Goal: Transaction & Acquisition: Subscribe to service/newsletter

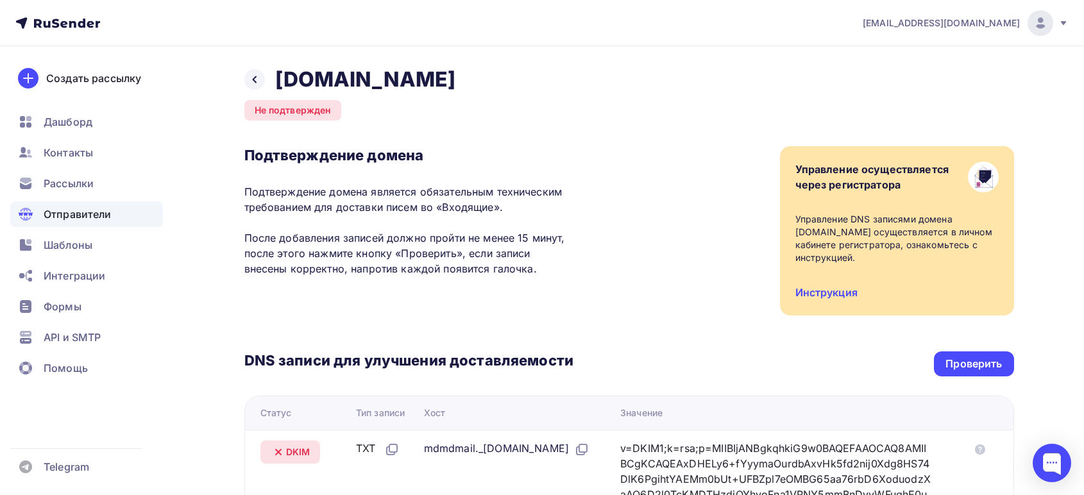
scroll to position [214, 0]
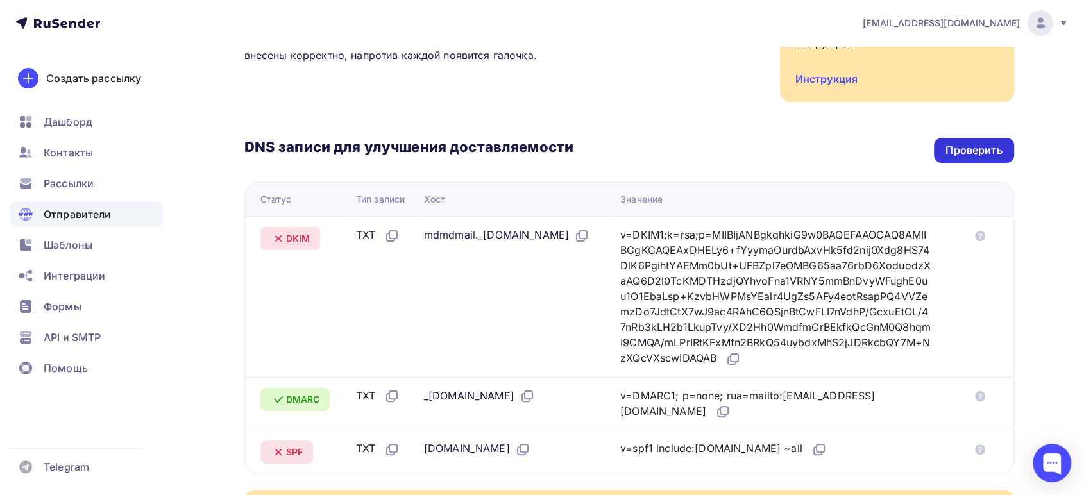
click at [980, 143] on div "Проверить" at bounding box center [974, 150] width 56 height 15
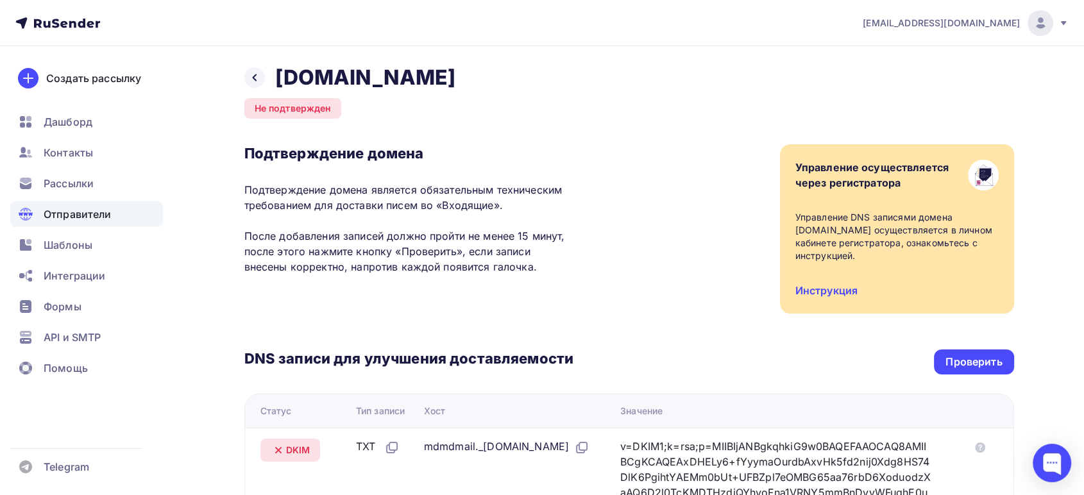
scroll to position [0, 0]
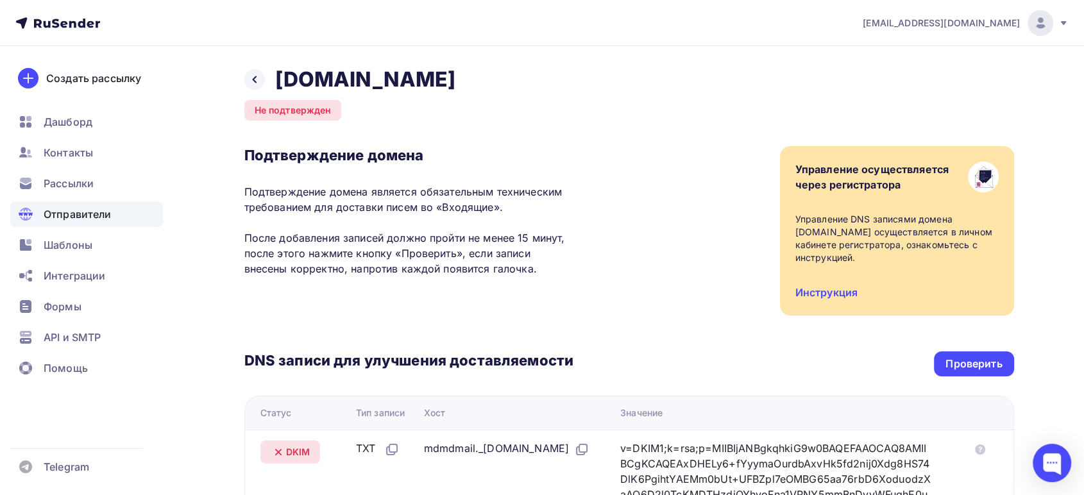
click at [1005, 28] on div "[EMAIL_ADDRESS][DOMAIN_NAME]" at bounding box center [966, 23] width 206 height 26
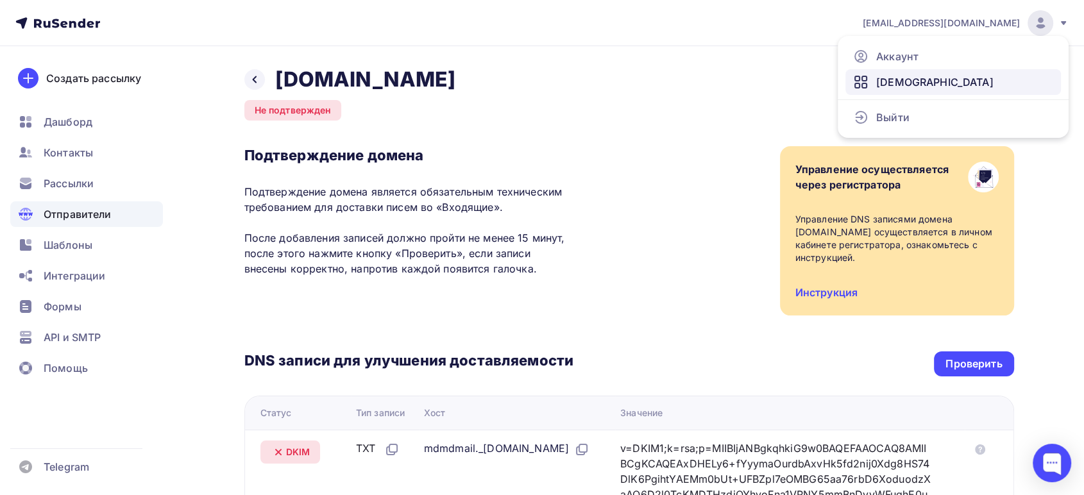
click at [888, 76] on span "[DEMOGRAPHIC_DATA]" at bounding box center [934, 81] width 117 height 15
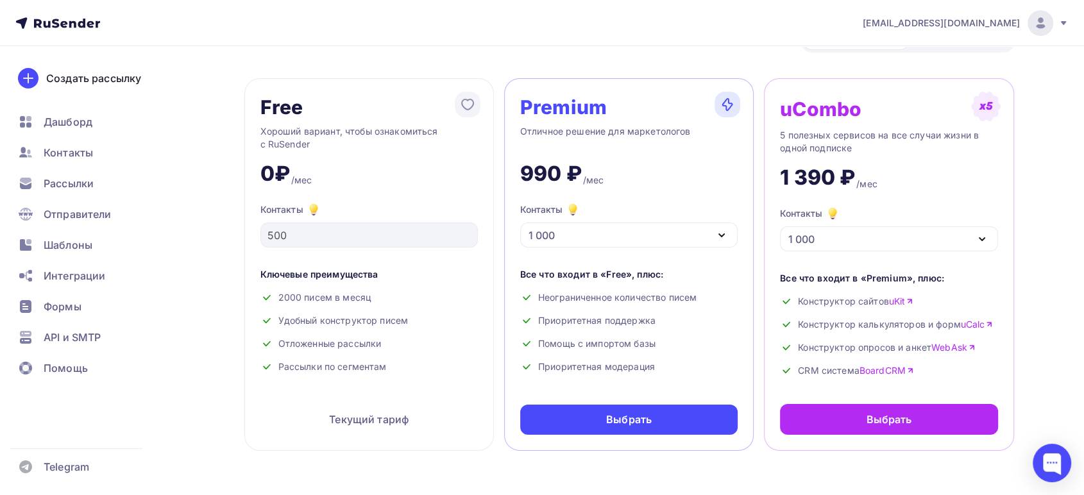
scroll to position [71, 0]
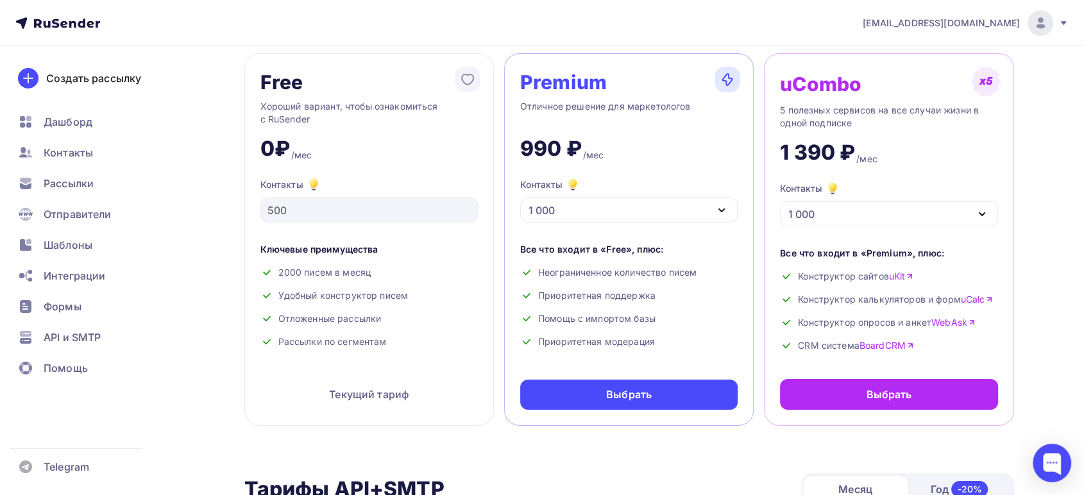
click at [699, 209] on div "1 000" at bounding box center [628, 210] width 217 height 25
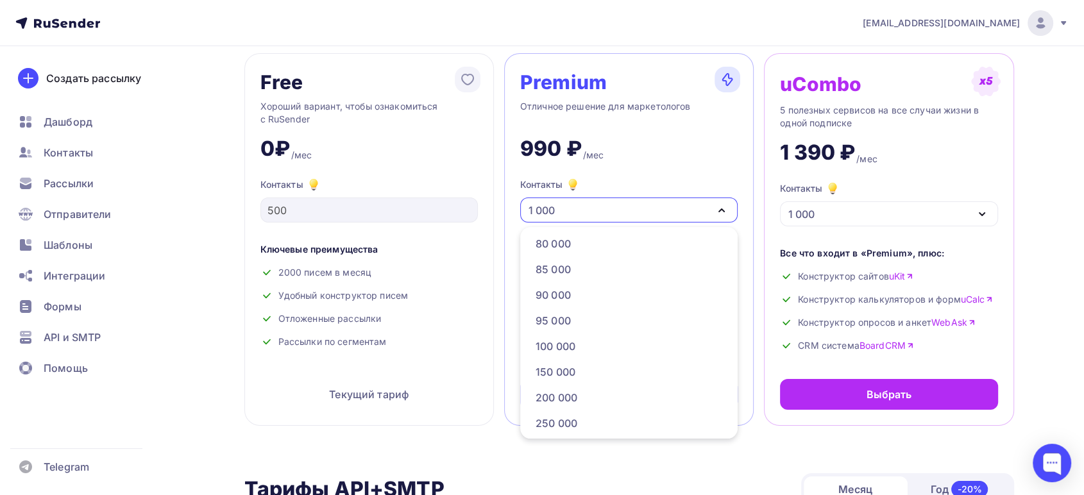
scroll to position [570, 0]
click at [554, 346] on div "150 000" at bounding box center [556, 347] width 40 height 15
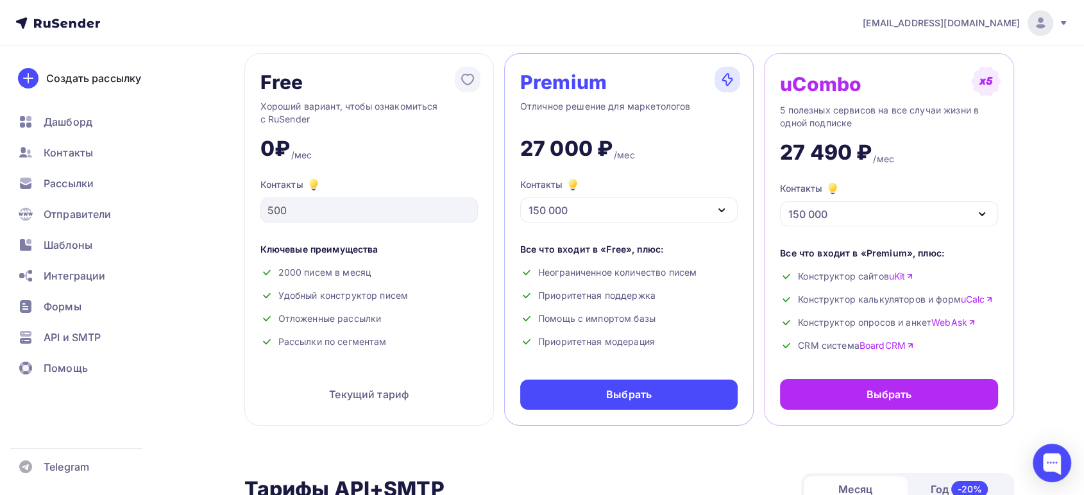
click at [564, 208] on div "150 000" at bounding box center [548, 210] width 39 height 15
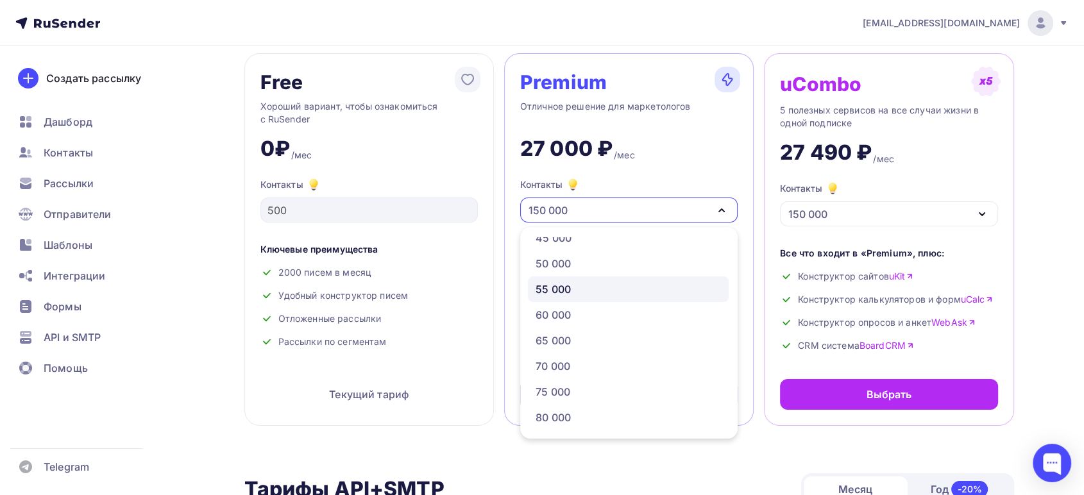
scroll to position [356, 0]
click at [553, 283] on div "50 000" at bounding box center [553, 278] width 35 height 15
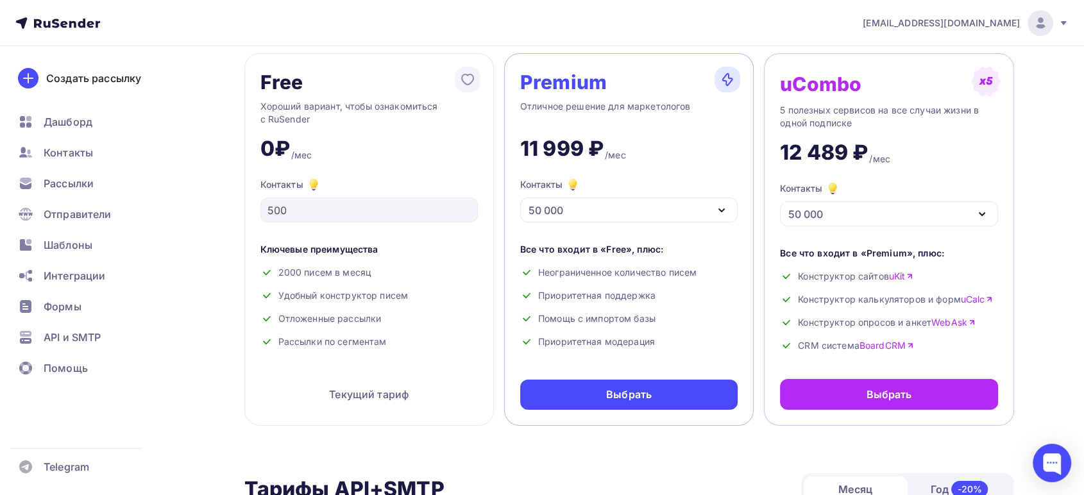
click at [544, 210] on div "50 000" at bounding box center [546, 210] width 35 height 15
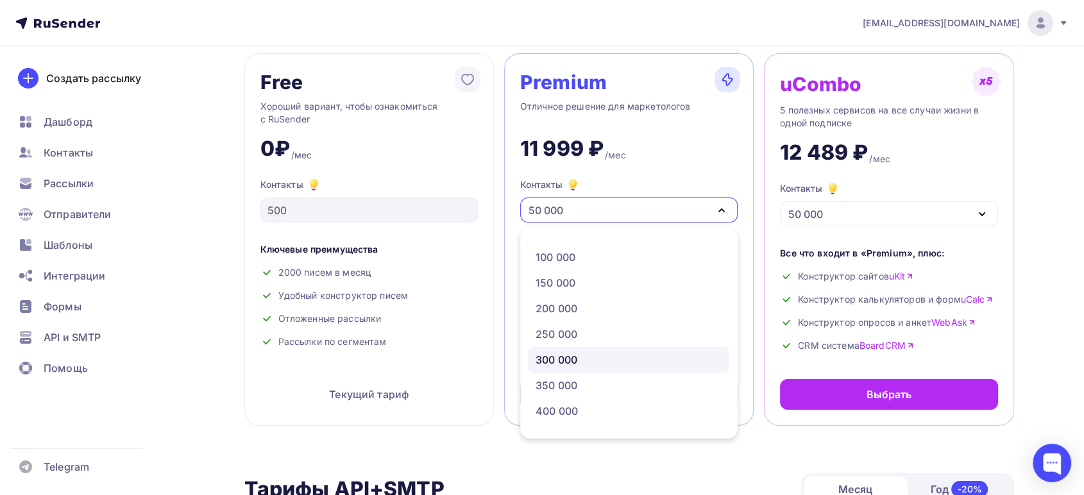
scroll to position [610, 0]
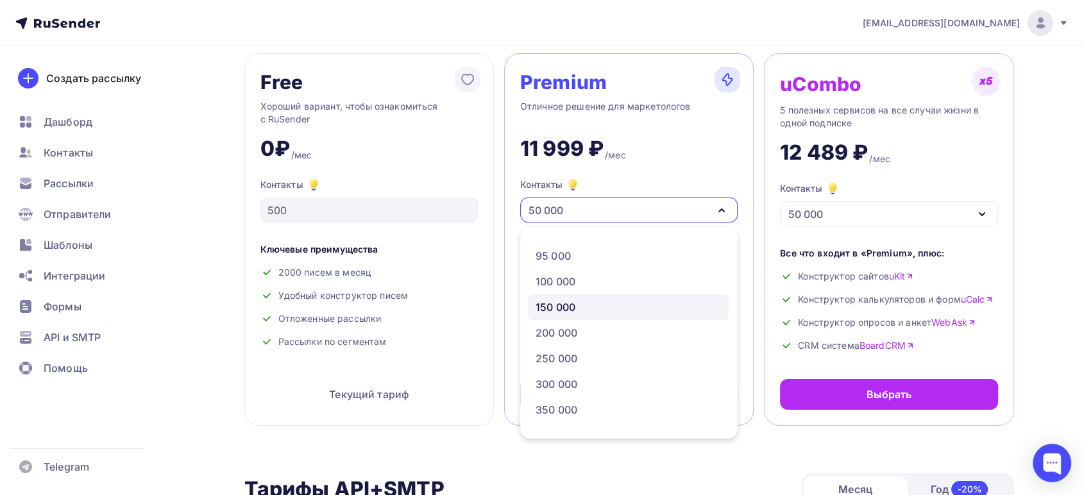
click at [560, 301] on div "150 000" at bounding box center [556, 307] width 40 height 15
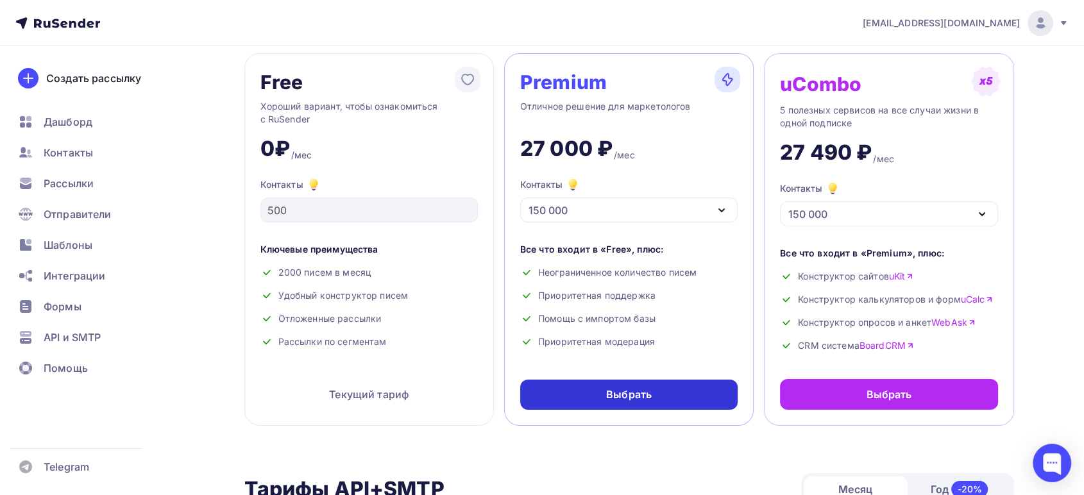
click at [580, 397] on div "Выбрать" at bounding box center [628, 395] width 217 height 30
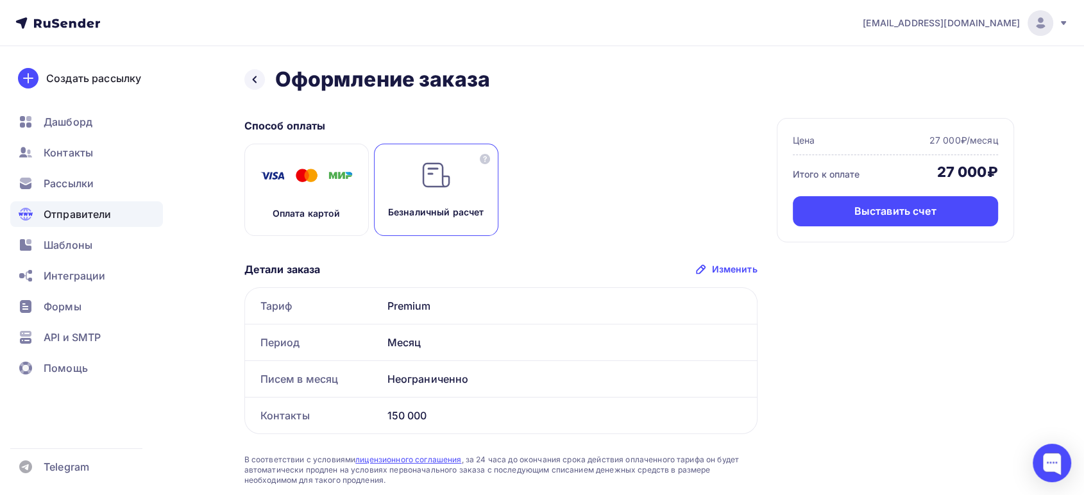
click at [41, 209] on div "Отправители" at bounding box center [86, 214] width 153 height 26
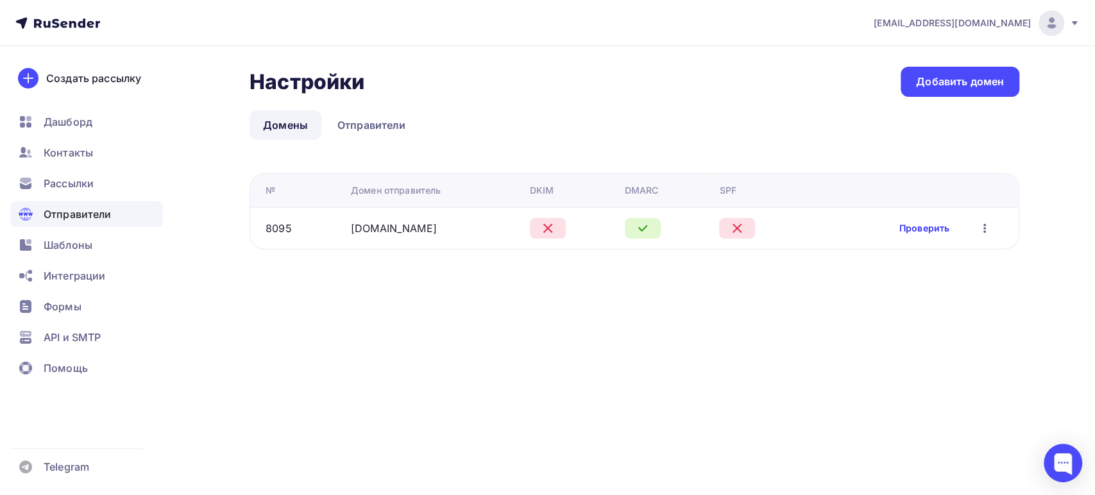
click at [917, 230] on link "Проверить" at bounding box center [924, 228] width 50 height 13
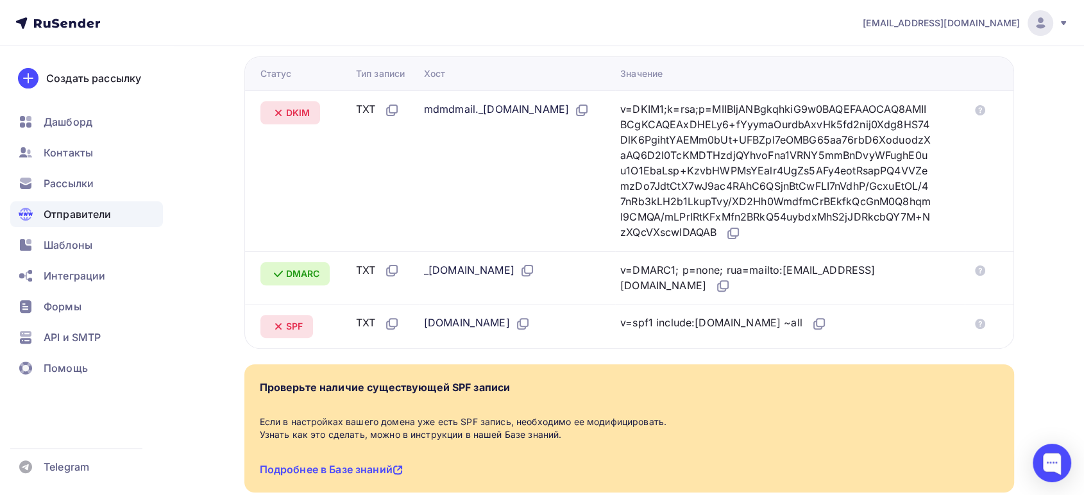
scroll to position [405, 0]
